Goal: Answer question/provide support

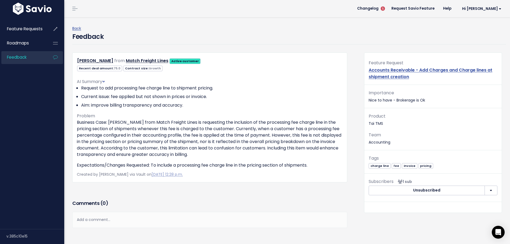
drag, startPoint x: 47, startPoint y: 129, endPoint x: 55, endPoint y: 126, distance: 8.9
click at [47, 129] on div "Feature Requests Roadmaps Feedback" at bounding box center [32, 122] width 64 height 213
click at [351, 73] on div "Ana Hurtado from Match Freight Lines Active customer 75.0 Growth" at bounding box center [214, 155] width 292 height 207
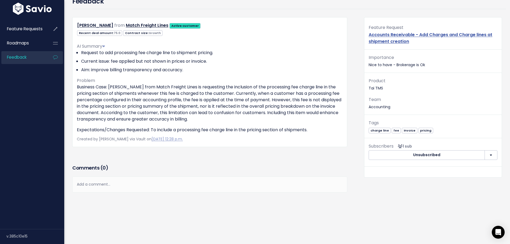
scroll to position [80, 0]
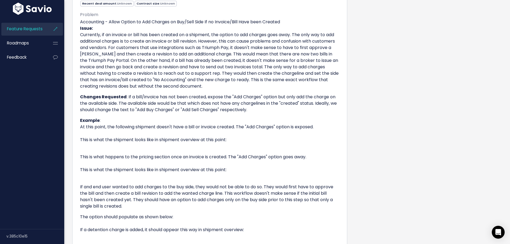
scroll to position [423, 0]
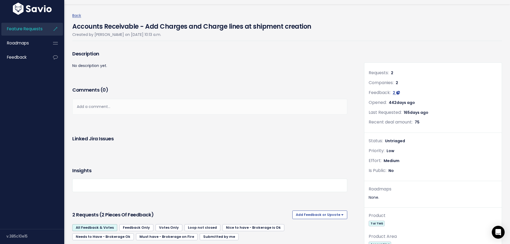
scroll to position [0, 0]
